Goal: Task Accomplishment & Management: Use online tool/utility

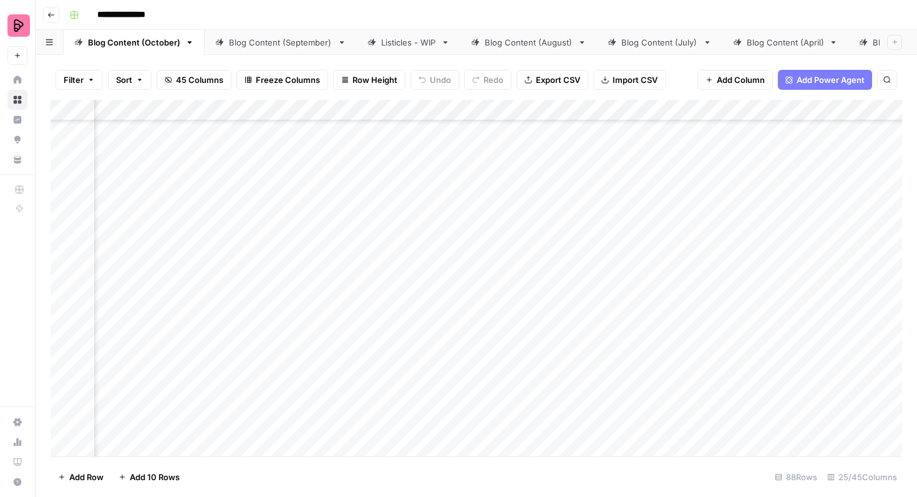
scroll to position [1833, 771]
click at [796, 211] on div "Add Column" at bounding box center [476, 278] width 851 height 357
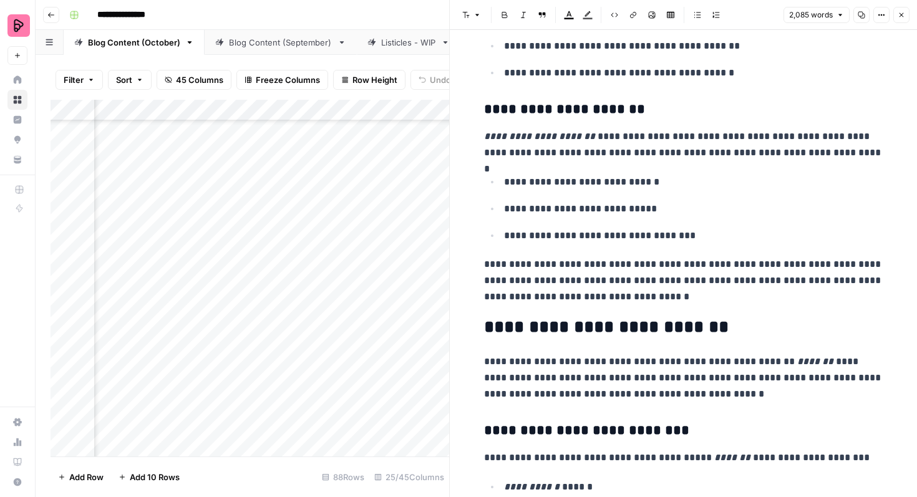
scroll to position [782, 0]
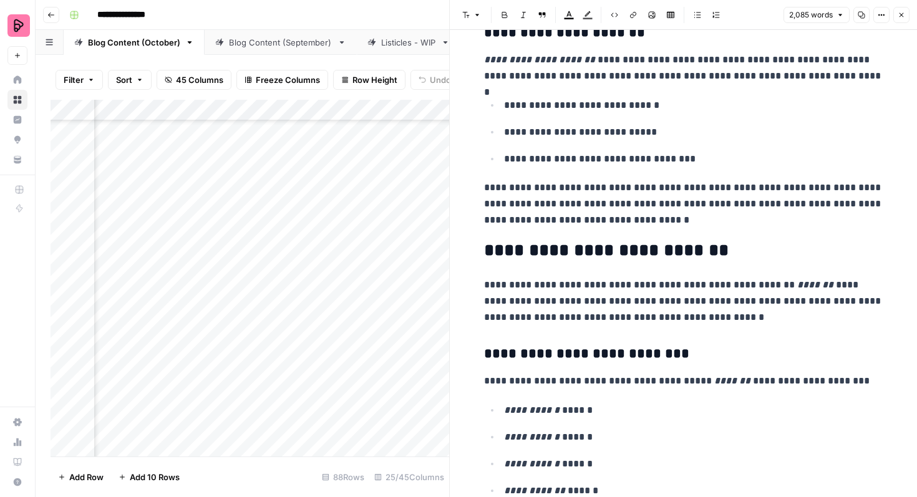
click at [900, 16] on icon "button" at bounding box center [900, 14] width 7 height 7
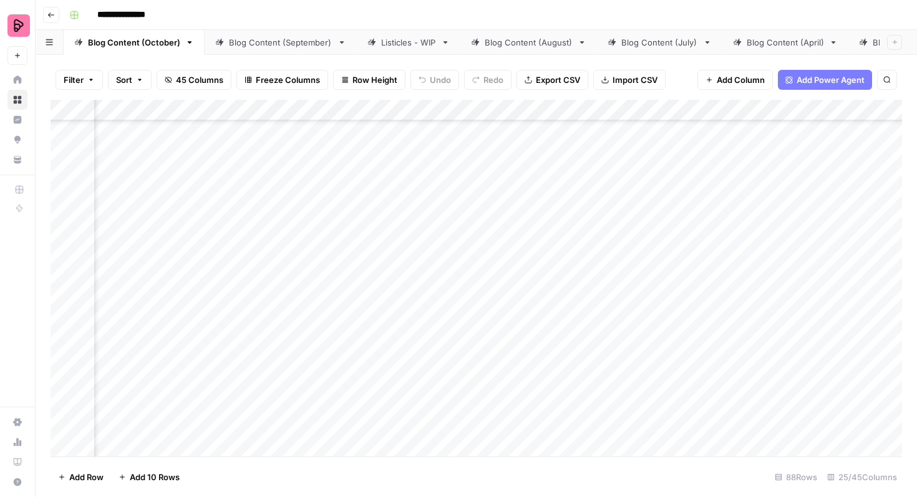
click at [429, 213] on div "Add Column" at bounding box center [476, 278] width 851 height 357
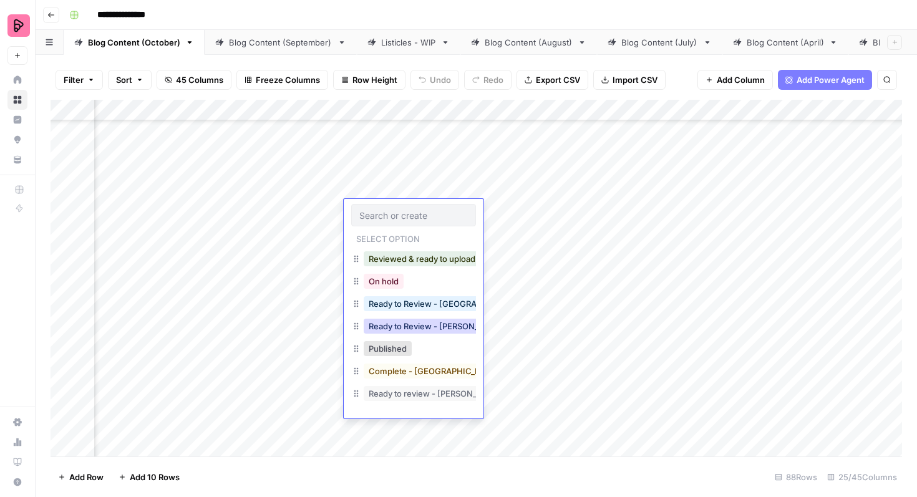
click at [429, 324] on button "Ready to Review - [PERSON_NAME]" at bounding box center [437, 326] width 147 height 15
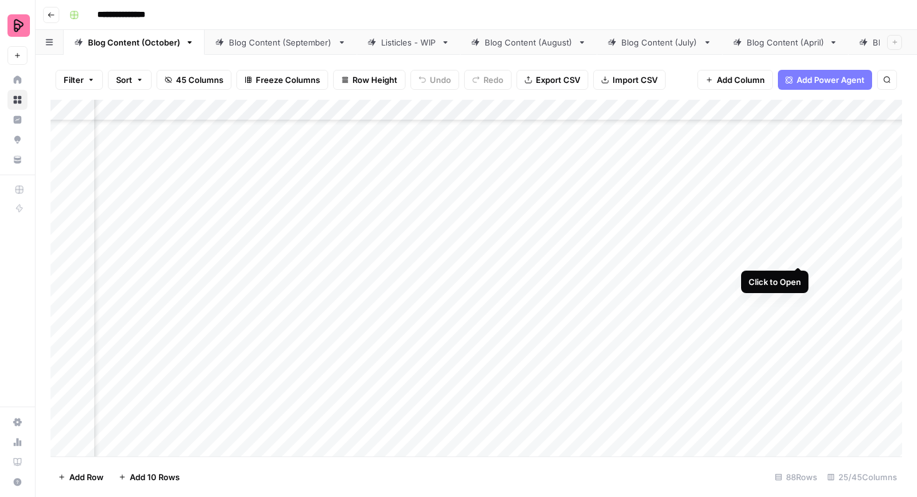
click at [798, 243] on div "Add Column" at bounding box center [476, 278] width 851 height 357
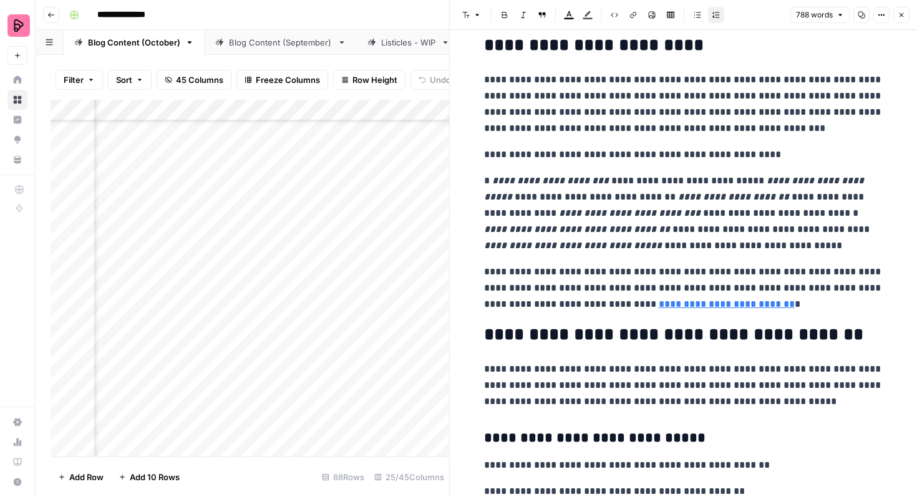
scroll to position [963, 0]
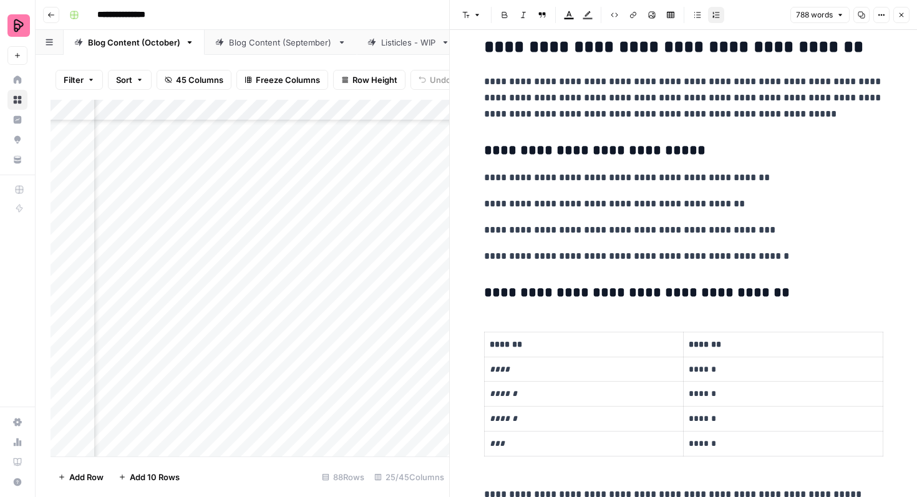
click at [902, 12] on icon "button" at bounding box center [900, 14] width 7 height 7
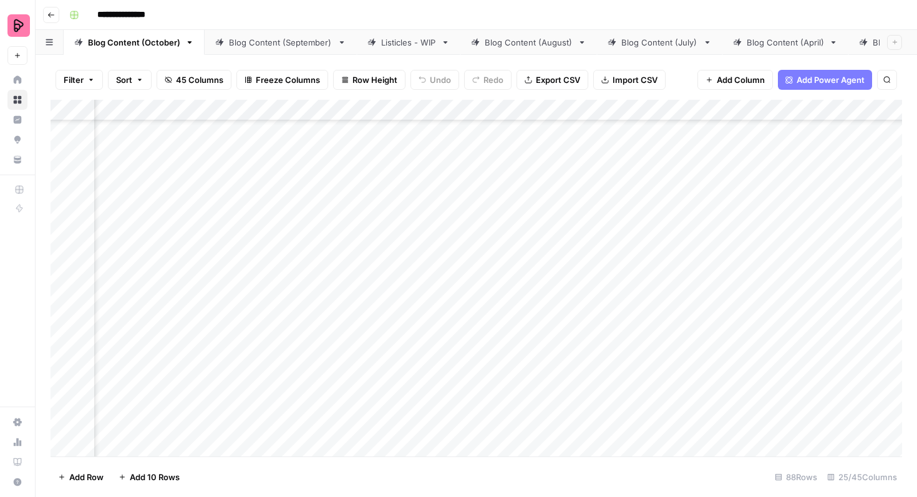
click at [439, 234] on div "Add Column" at bounding box center [476, 278] width 851 height 357
click at [410, 253] on div "Add Column" at bounding box center [476, 278] width 851 height 357
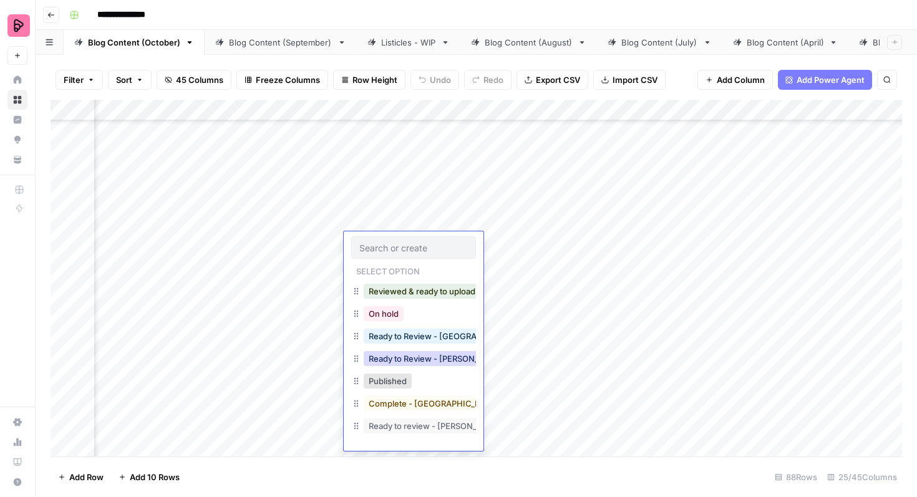
click at [414, 357] on button "Ready to Review - [PERSON_NAME]" at bounding box center [437, 358] width 147 height 15
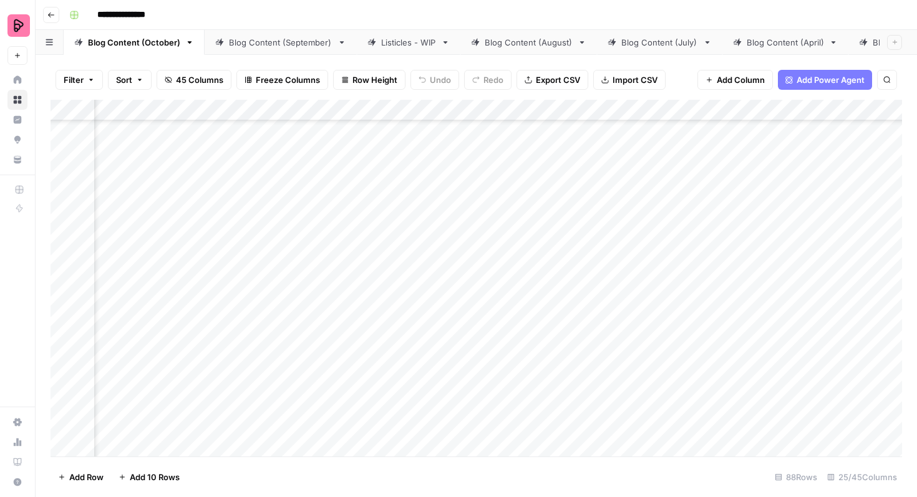
click at [421, 286] on div "Add Column" at bounding box center [476, 278] width 851 height 357
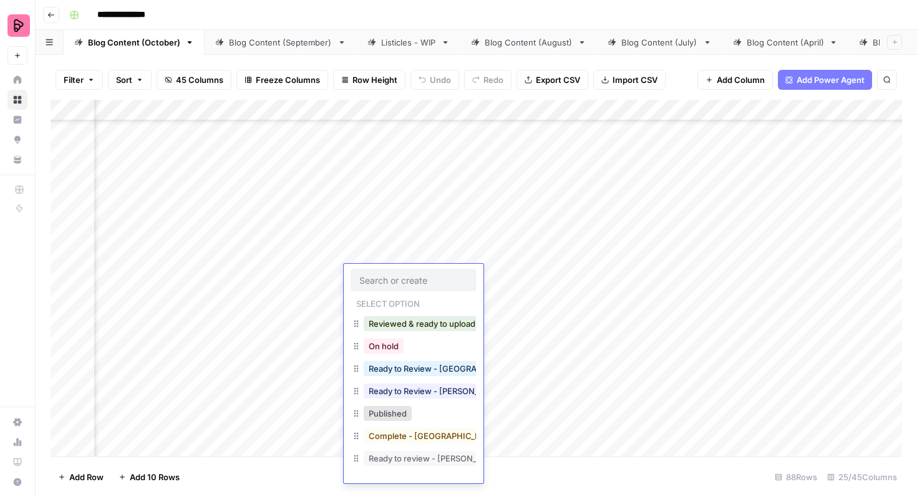
click at [420, 402] on div "Ready to Review - [PERSON_NAME]" at bounding box center [413, 392] width 125 height 22
click at [400, 390] on button "Ready to Review - [PERSON_NAME]" at bounding box center [437, 391] width 147 height 15
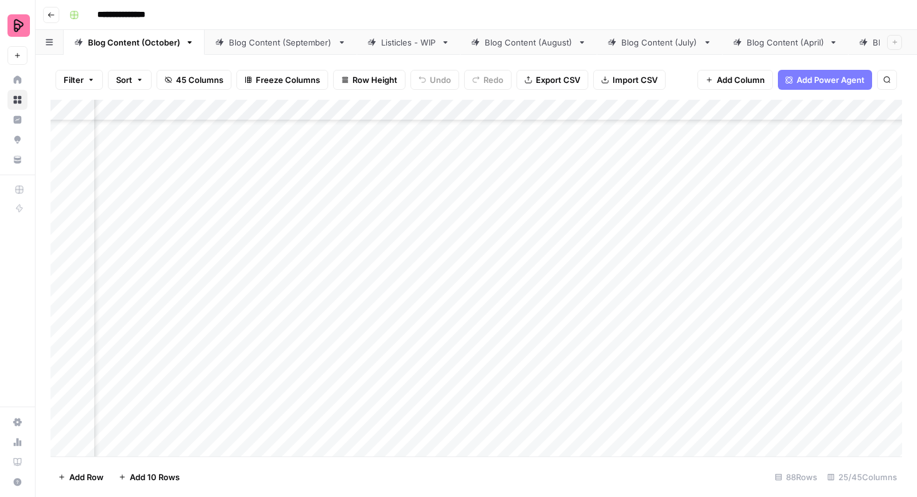
scroll to position [1980, 407]
click at [315, 257] on div "Add Column" at bounding box center [476, 278] width 851 height 357
click at [319, 289] on div "Add Column" at bounding box center [476, 278] width 851 height 357
click at [315, 324] on div "Add Column" at bounding box center [476, 278] width 851 height 357
click at [314, 354] on div "Add Column" at bounding box center [476, 278] width 851 height 357
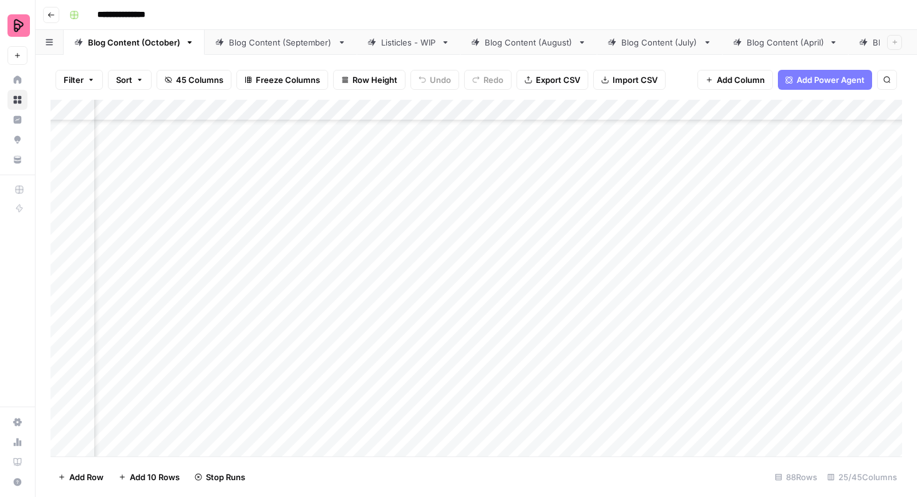
click at [310, 384] on div "Add Column" at bounding box center [476, 278] width 851 height 357
